Goal: Task Accomplishment & Management: Manage account settings

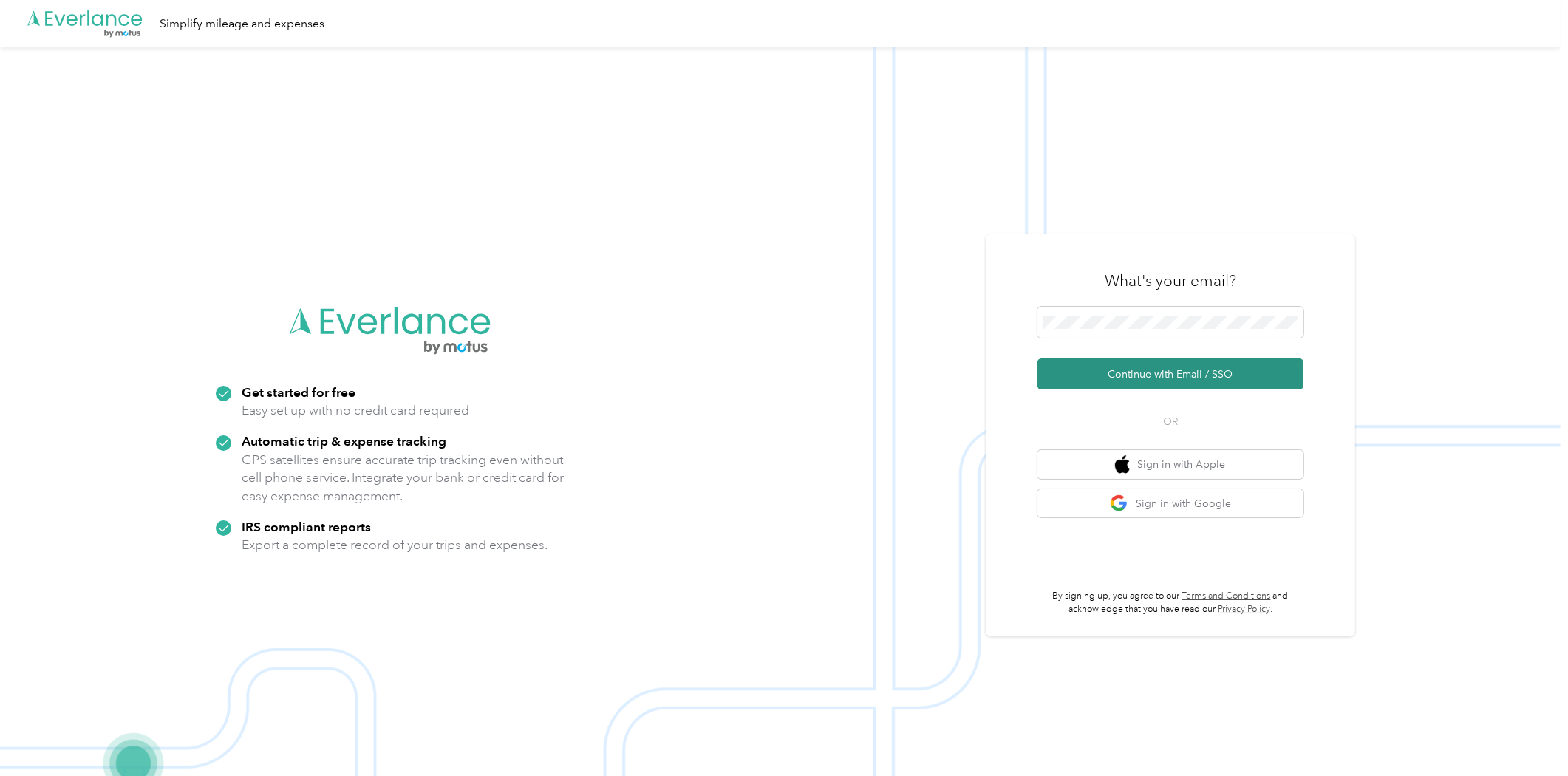
click at [1165, 371] on button "Continue with Email / SSO" at bounding box center [1170, 374] width 266 height 31
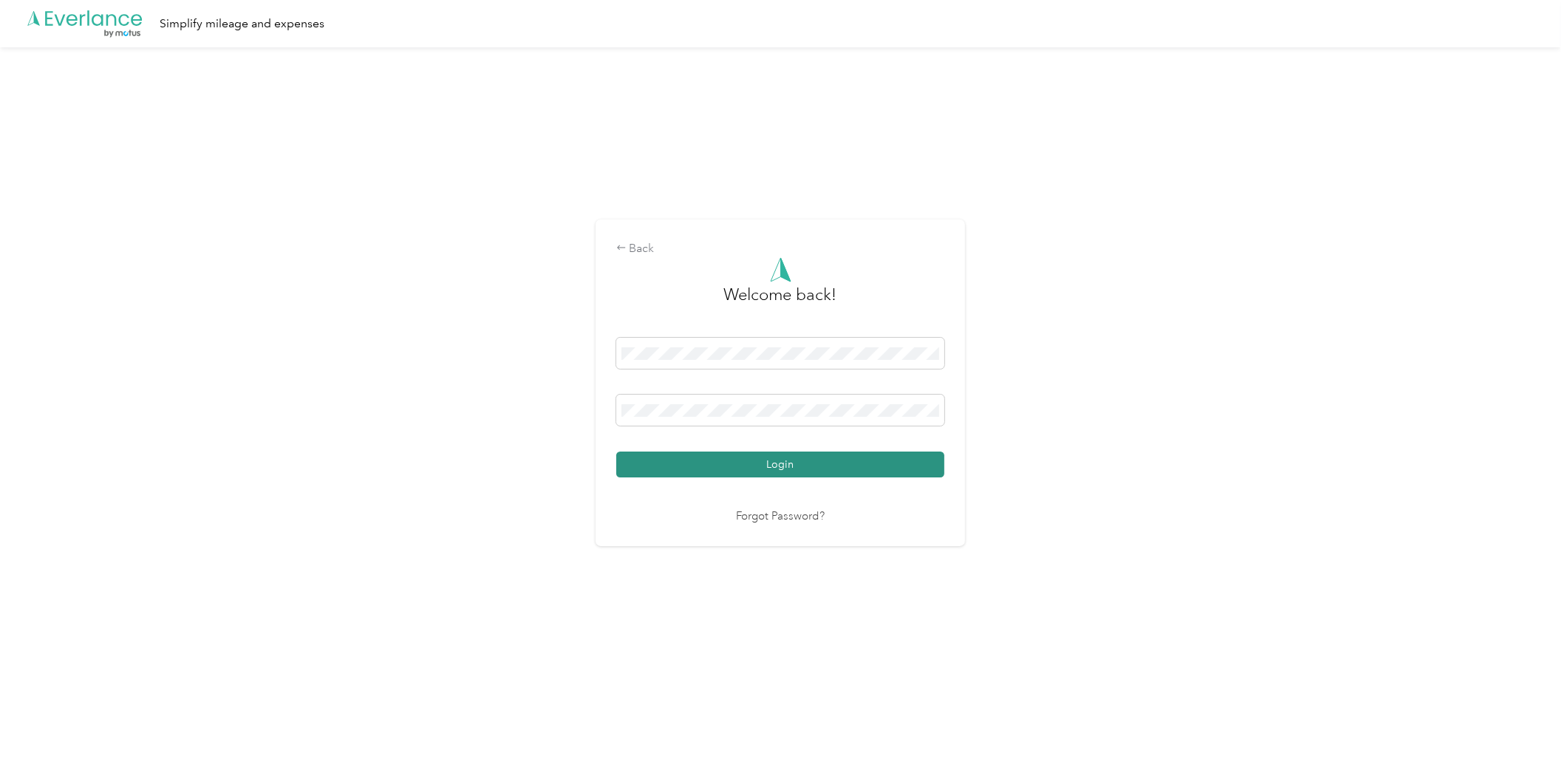
click at [888, 456] on button "Login" at bounding box center [780, 464] width 328 height 26
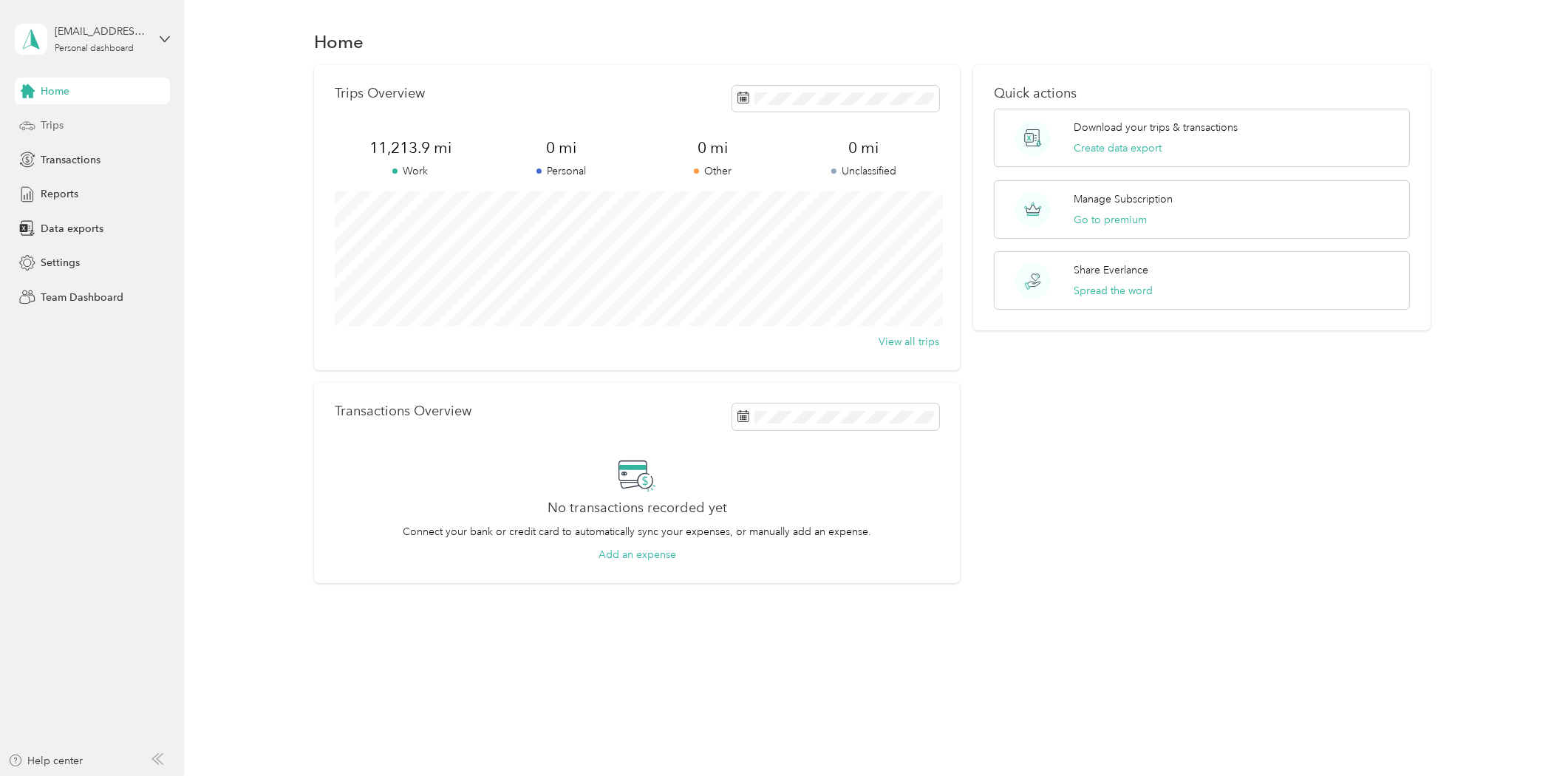
click at [92, 122] on div "Trips" at bounding box center [93, 126] width 155 height 27
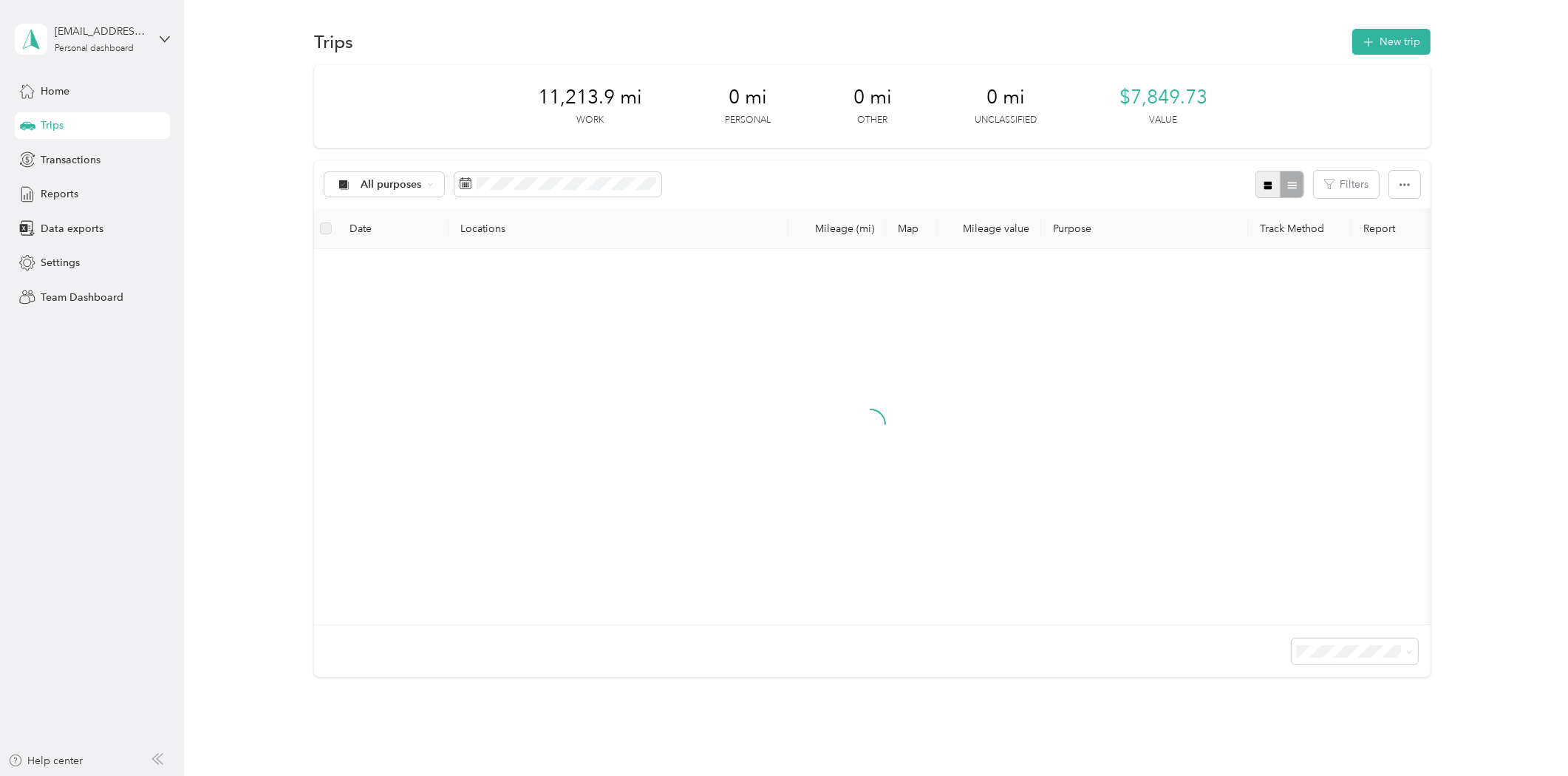
click at [1263, 188] on icon "button" at bounding box center [1268, 186] width 10 height 10
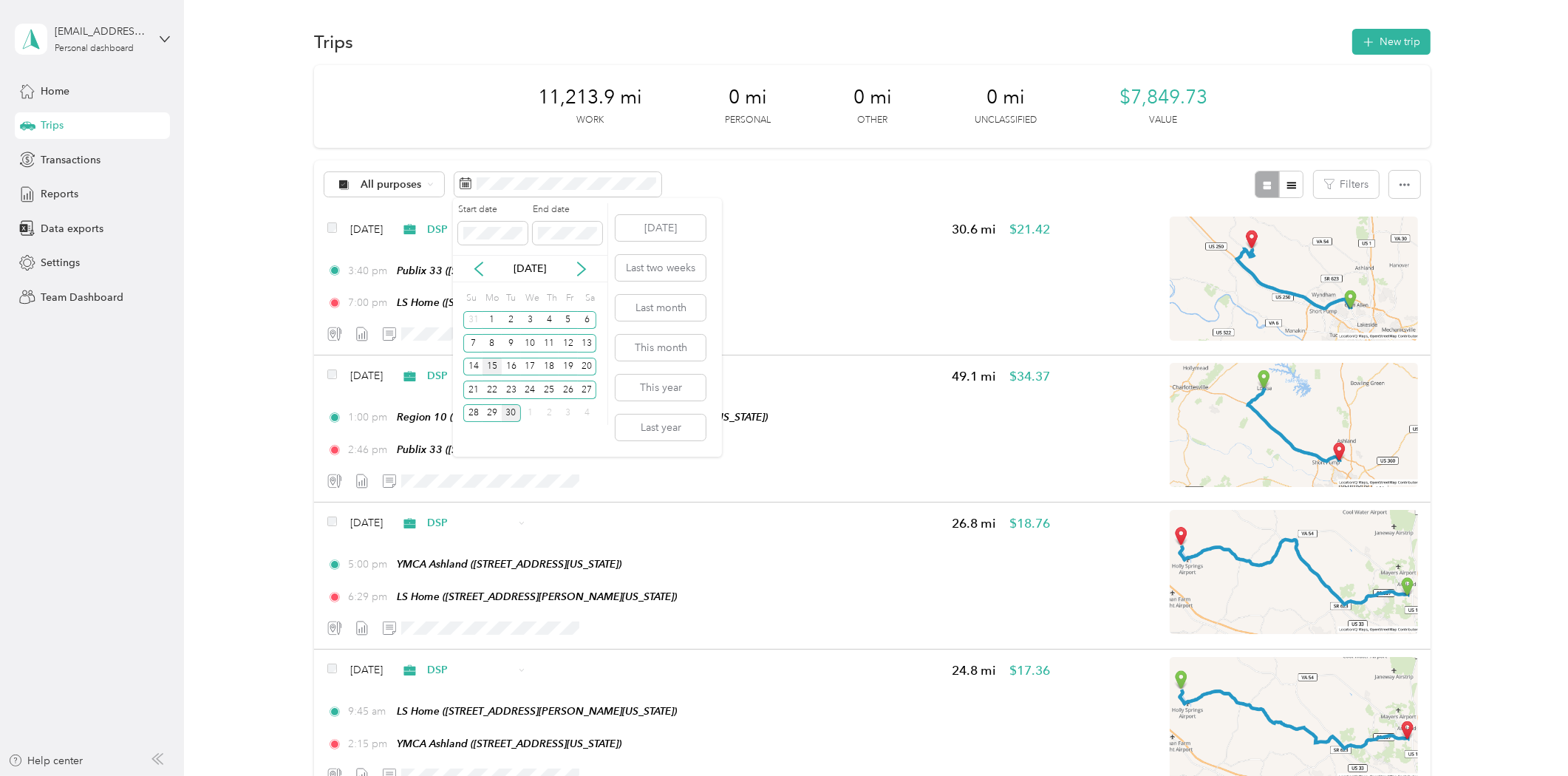
click at [496, 366] on div "15" at bounding box center [492, 367] width 19 height 19
click at [563, 366] on div "19" at bounding box center [568, 367] width 19 height 19
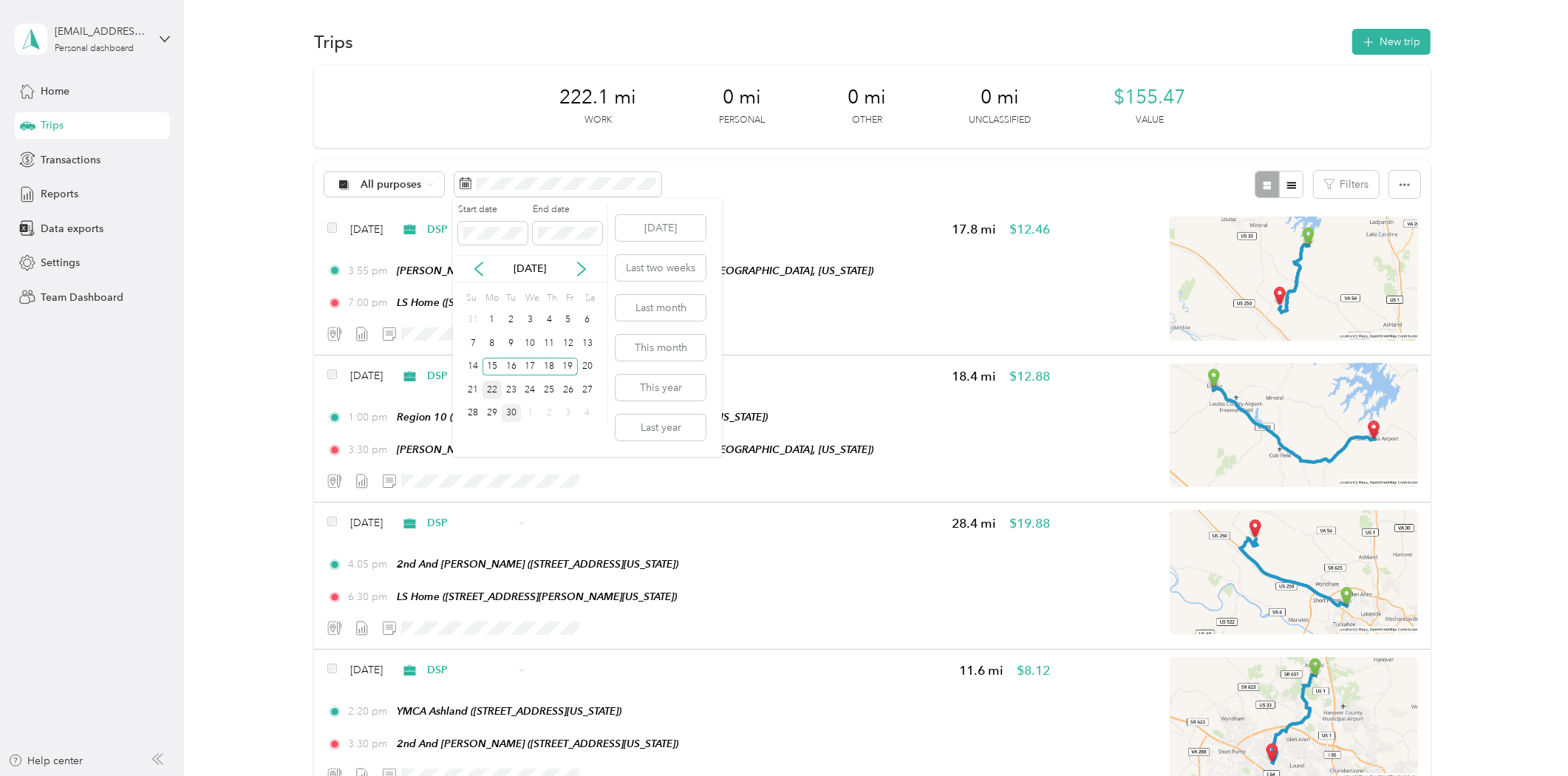
click at [492, 383] on div "22" at bounding box center [492, 390] width 19 height 19
click at [567, 385] on div "26" at bounding box center [568, 390] width 19 height 19
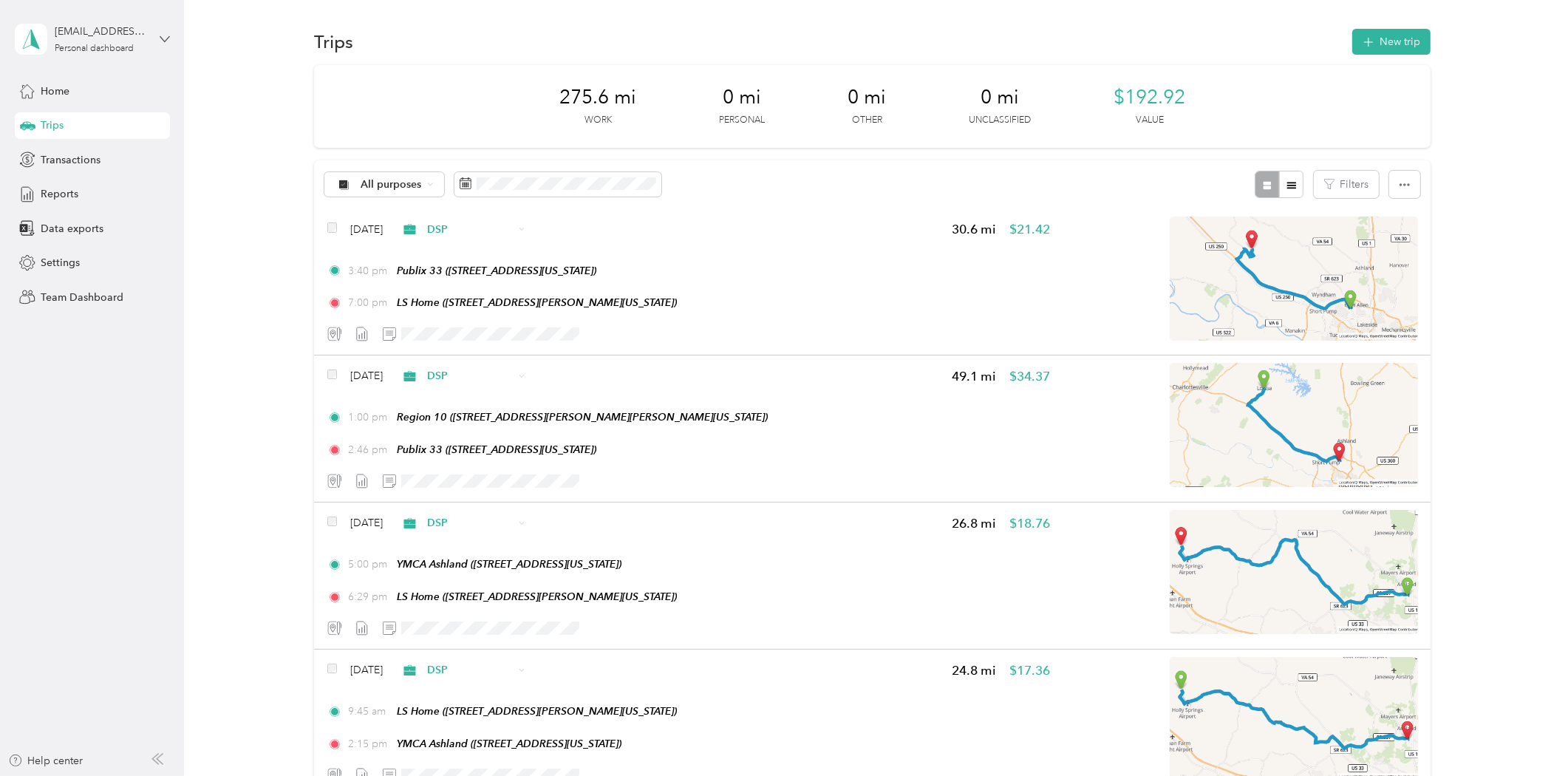
click at [164, 35] on icon at bounding box center [165, 39] width 10 height 10
click at [126, 120] on div "Log out" at bounding box center [171, 119] width 290 height 26
